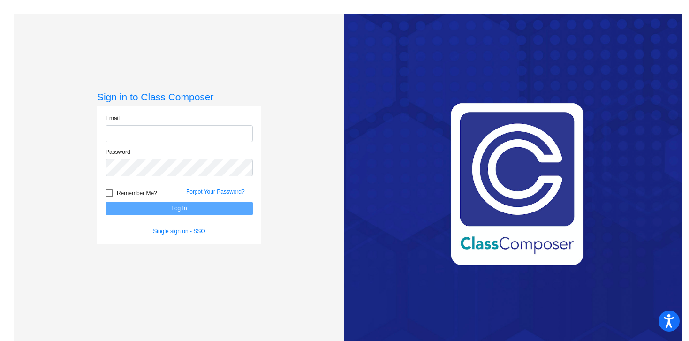
click at [166, 133] on input "email" at bounding box center [178, 133] width 147 height 17
type input "[PERSON_NAME][EMAIL_ADDRESS][PERSON_NAME][DOMAIN_NAME]"
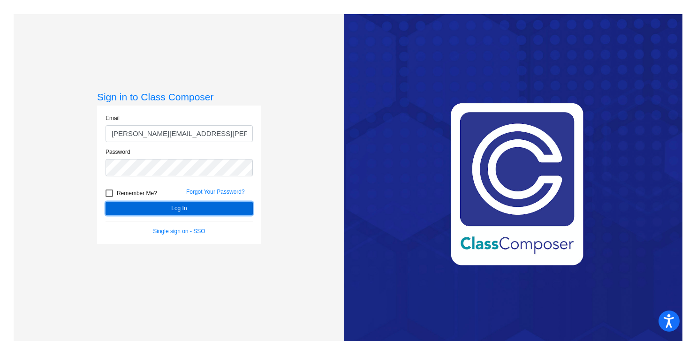
click at [200, 207] on button "Log In" at bounding box center [178, 209] width 147 height 14
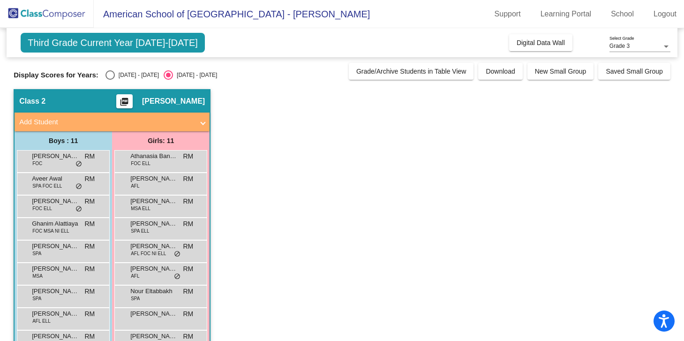
click at [107, 75] on div "Select an option" at bounding box center [109, 74] width 9 height 9
click at [110, 80] on input "[DATE] - [DATE]" at bounding box center [110, 80] width 0 height 0
radio input "true"
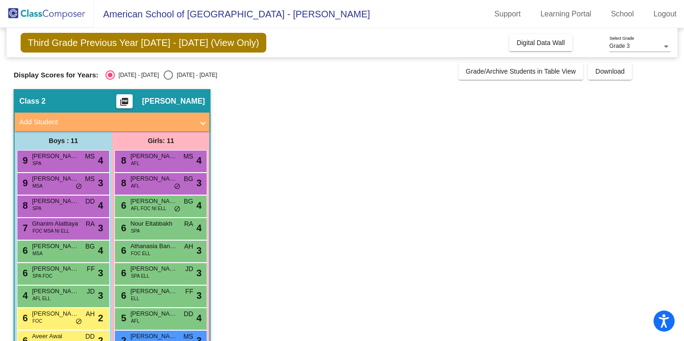
click at [164, 75] on div "Select an option" at bounding box center [168, 74] width 9 height 9
click at [168, 80] on input "[DATE] - [DATE]" at bounding box center [168, 80] width 0 height 0
radio input "true"
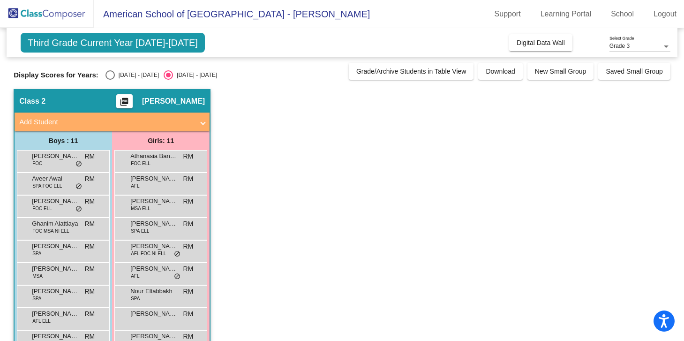
click at [112, 73] on div "Select an option" at bounding box center [109, 74] width 9 height 9
click at [110, 80] on input "[DATE] - [DATE]" at bounding box center [110, 80] width 0 height 0
radio input "true"
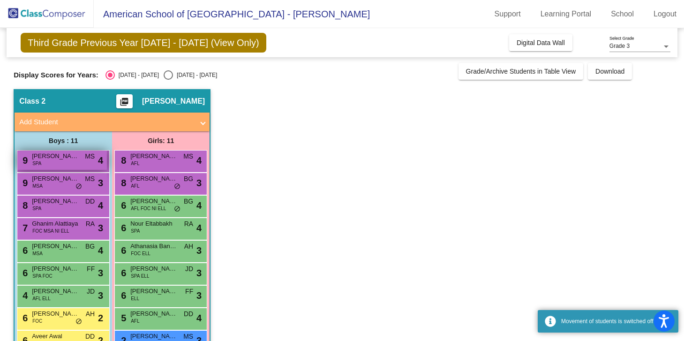
click at [71, 164] on div "9 [PERSON_NAME] SPA MS lock do_not_disturb_alt 4" at bounding box center [62, 159] width 90 height 19
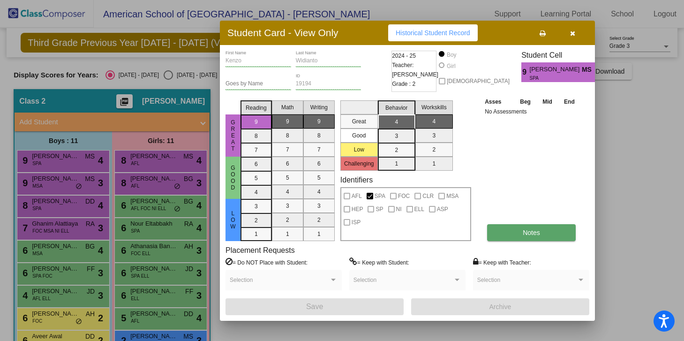
click at [520, 231] on button "Notes" at bounding box center [531, 232] width 89 height 17
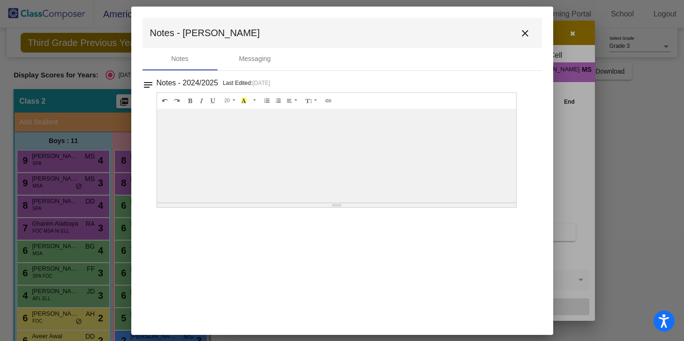
click at [525, 31] on mat-icon "close" at bounding box center [524, 33] width 11 height 11
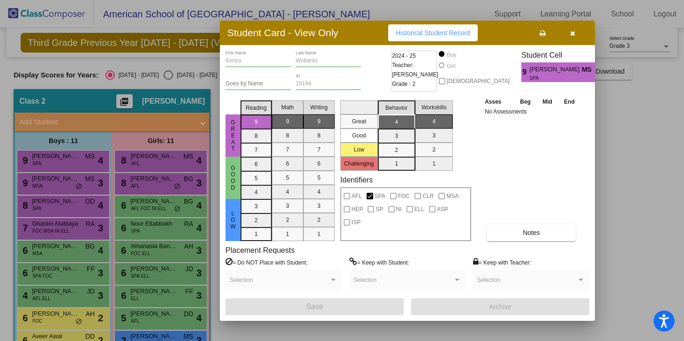
click at [573, 28] on button "button" at bounding box center [572, 32] width 30 height 17
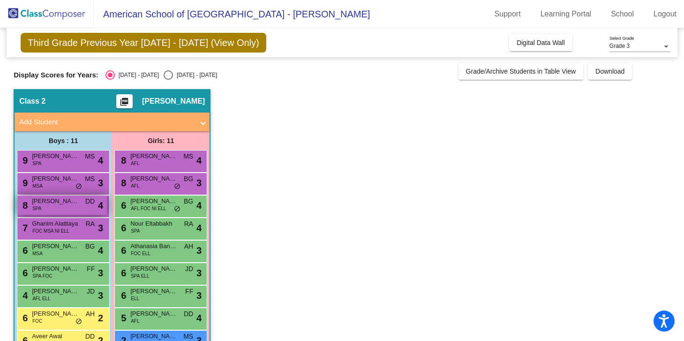
click at [44, 209] on div "8 [PERSON_NAME] SPA DD lock do_not_disturb_alt 4" at bounding box center [62, 204] width 90 height 19
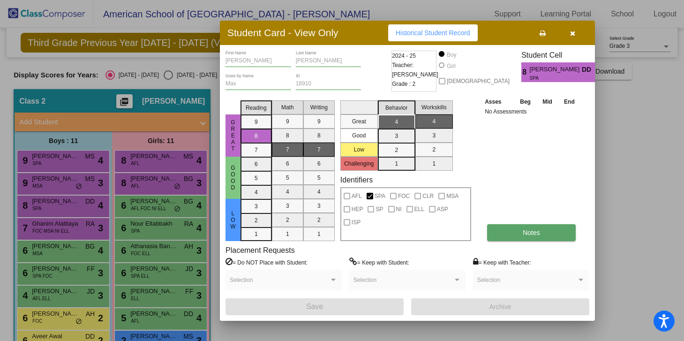
click at [512, 234] on button "Notes" at bounding box center [531, 232] width 89 height 17
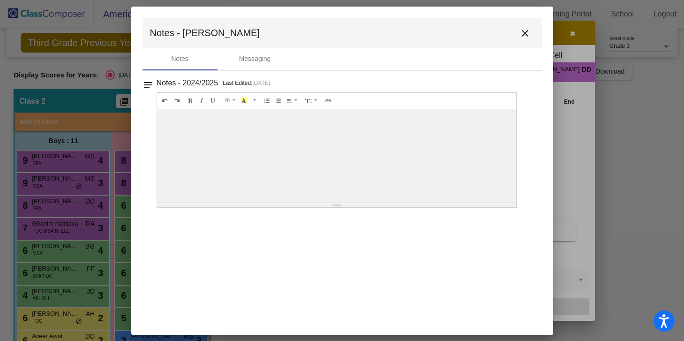
click at [526, 32] on mat-icon "close" at bounding box center [524, 33] width 11 height 11
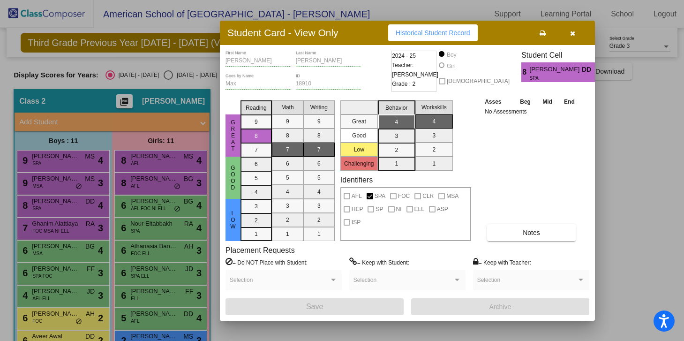
click at [570, 38] on button "button" at bounding box center [572, 32] width 30 height 17
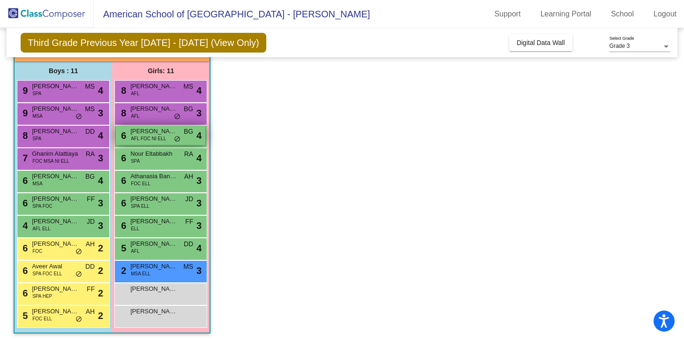
scroll to position [72, 0]
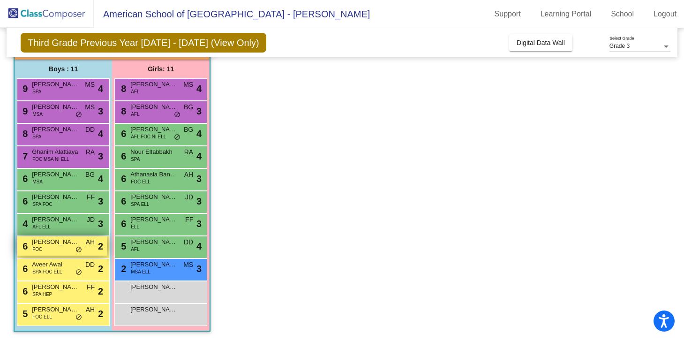
click at [59, 248] on div "6 [PERSON_NAME] FOC AH lock do_not_disturb_alt 2" at bounding box center [62, 245] width 90 height 19
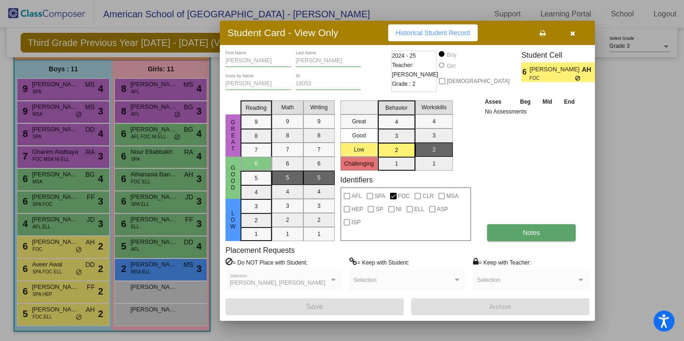
click at [518, 229] on button "Notes" at bounding box center [531, 232] width 89 height 17
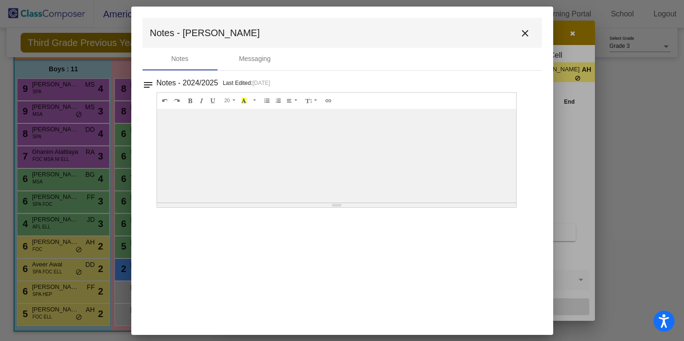
click at [521, 34] on mat-icon "close" at bounding box center [524, 33] width 11 height 11
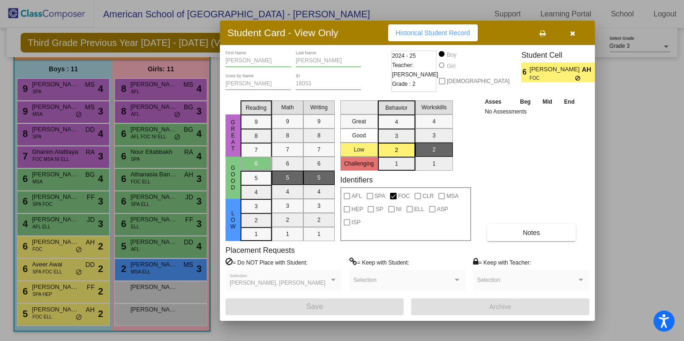
click at [569, 36] on button "button" at bounding box center [572, 32] width 30 height 17
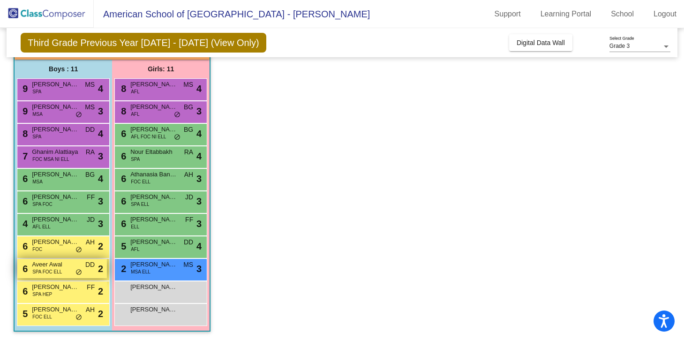
click at [64, 269] on span "Aveer Awal" at bounding box center [55, 264] width 47 height 9
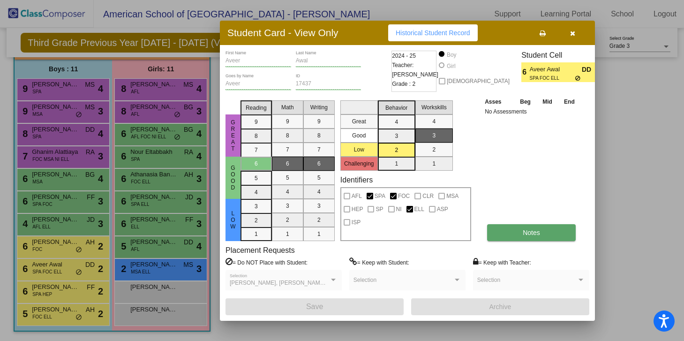
click at [523, 237] on button "Notes" at bounding box center [531, 232] width 89 height 17
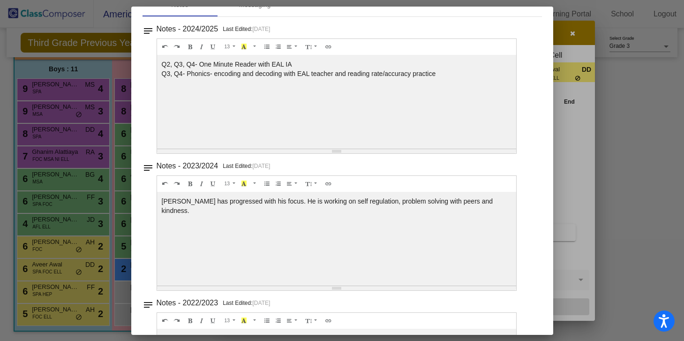
scroll to position [0, 0]
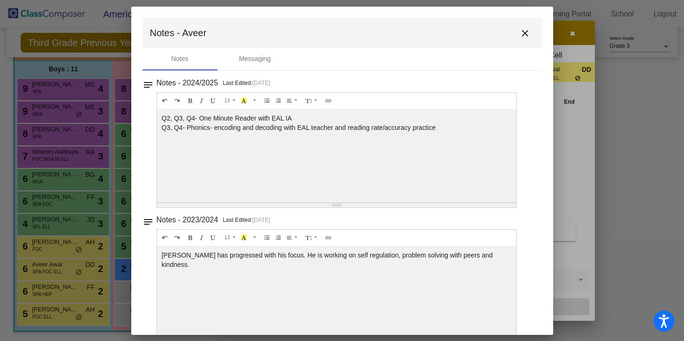
click at [519, 30] on mat-icon "close" at bounding box center [524, 33] width 11 height 11
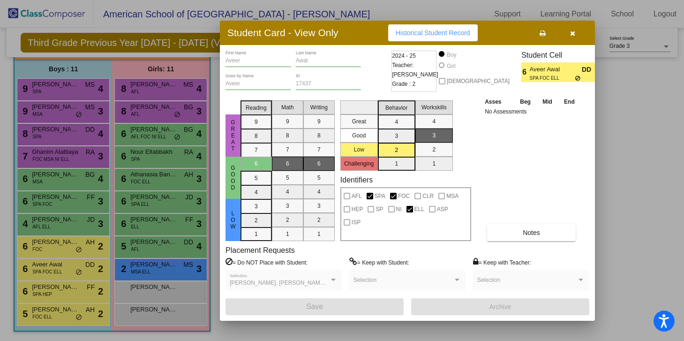
click at [21, 289] on div at bounding box center [342, 170] width 684 height 341
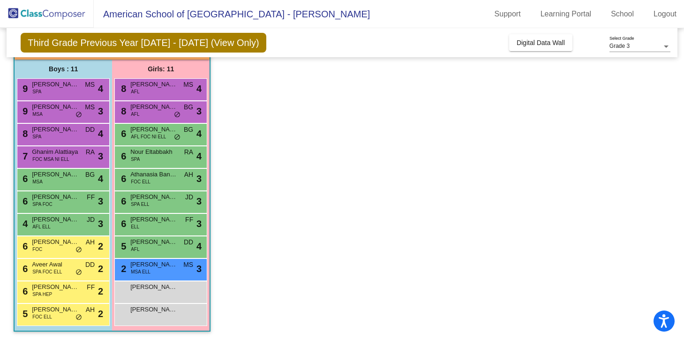
click at [21, 289] on span "6" at bounding box center [23, 291] width 7 height 10
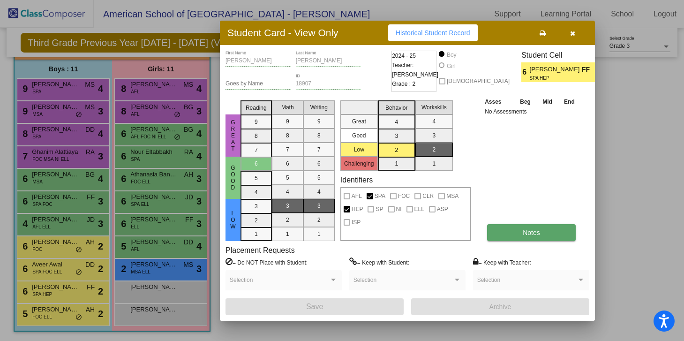
click at [532, 234] on span "Notes" at bounding box center [531, 232] width 17 height 7
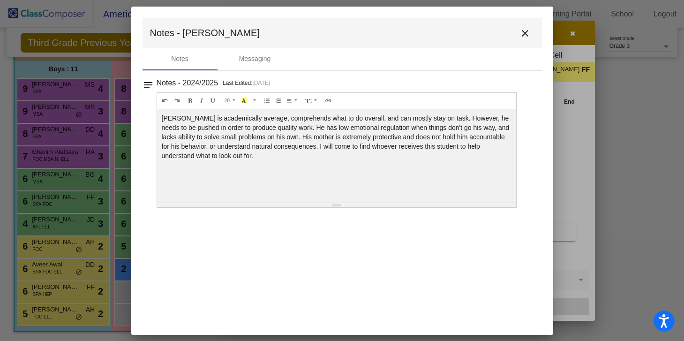
click at [524, 35] on mat-icon "close" at bounding box center [524, 33] width 11 height 11
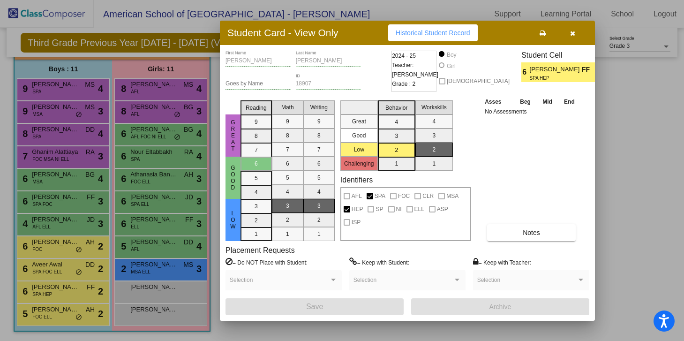
click at [572, 35] on icon "button" at bounding box center [572, 33] width 5 height 7
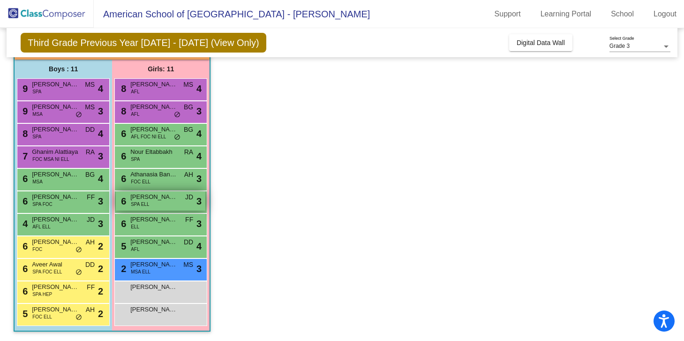
click at [136, 197] on span "[PERSON_NAME]" at bounding box center [153, 196] width 47 height 9
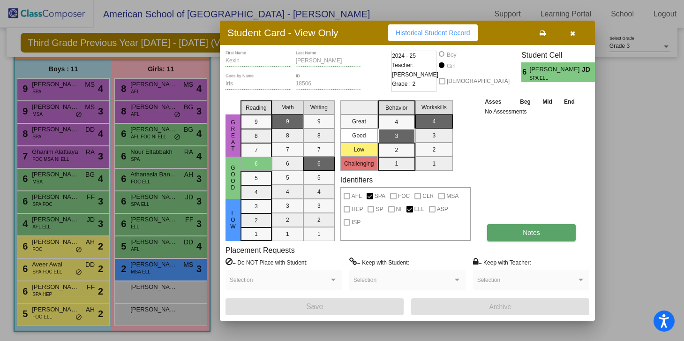
click at [494, 233] on button "Notes" at bounding box center [531, 232] width 89 height 17
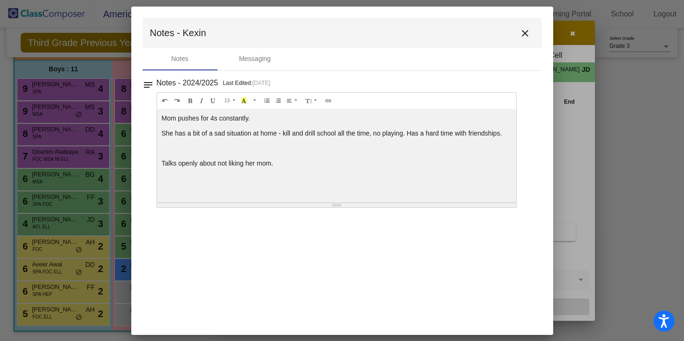
click at [524, 30] on mat-icon "close" at bounding box center [524, 33] width 11 height 11
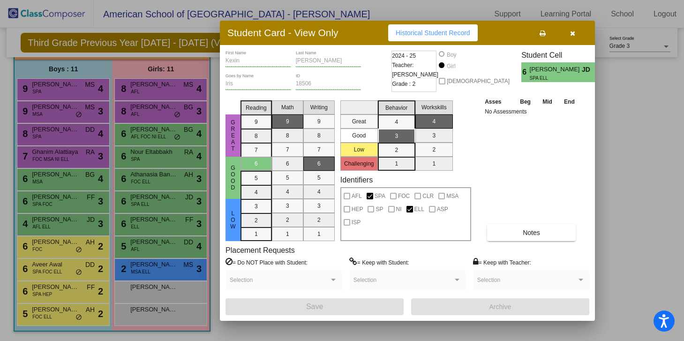
click at [575, 31] on button "button" at bounding box center [572, 32] width 30 height 17
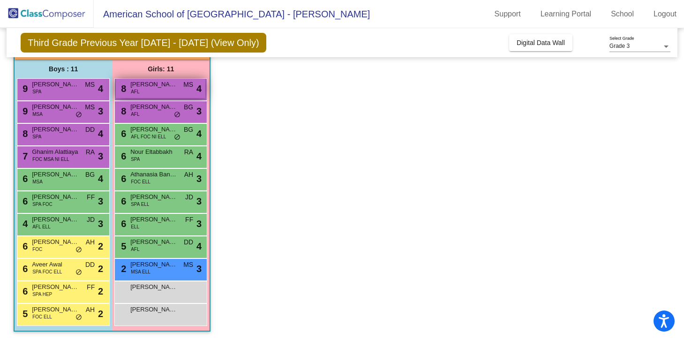
click at [154, 90] on div "8 [PERSON_NAME] AFL MS lock do_not_disturb_alt 4" at bounding box center [161, 88] width 90 height 19
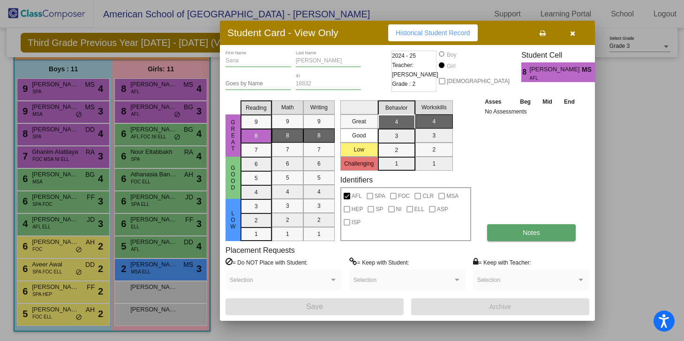
click at [548, 236] on button "Notes" at bounding box center [531, 232] width 89 height 17
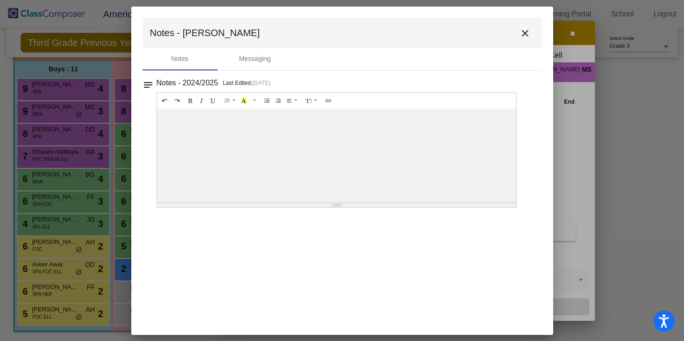
click at [522, 31] on mat-icon "close" at bounding box center [524, 33] width 11 height 11
